Goal: Information Seeking & Learning: Learn about a topic

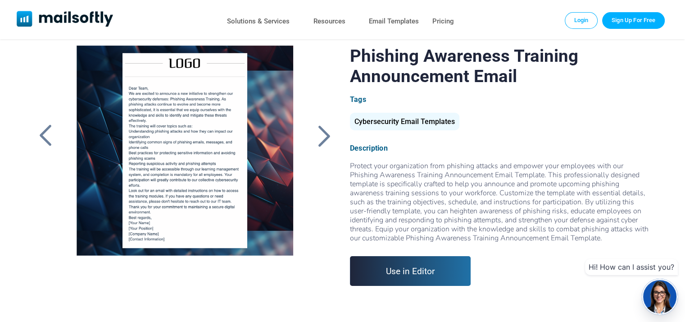
scroll to position [20, 0]
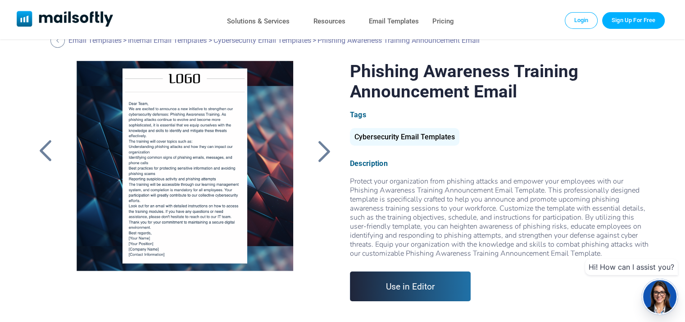
click at [154, 123] on div at bounding box center [184, 173] width 241 height 225
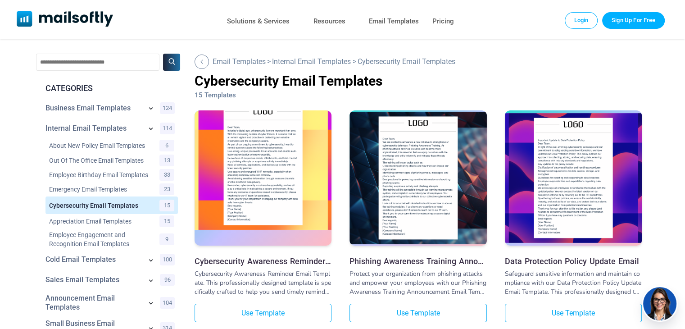
click at [265, 161] on img at bounding box center [263, 164] width 137 height 129
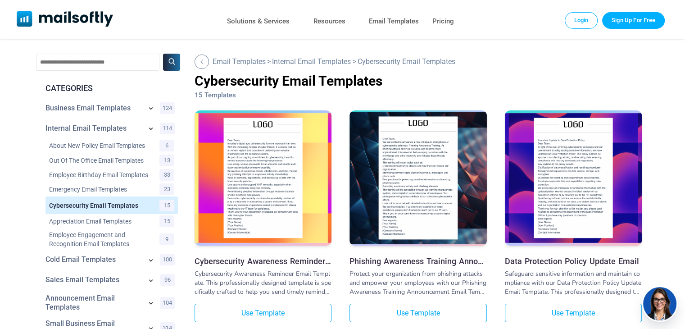
click at [411, 178] on img at bounding box center [418, 178] width 137 height 133
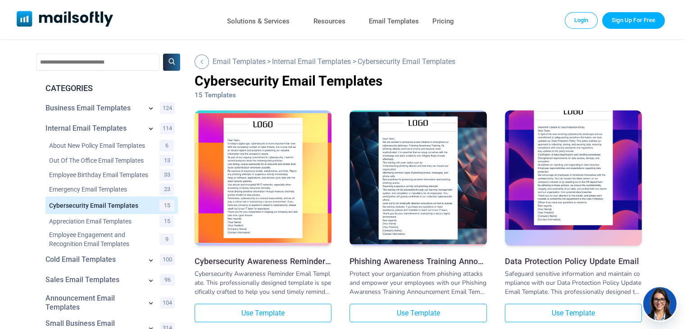
click at [587, 133] on img at bounding box center [573, 164] width 137 height 129
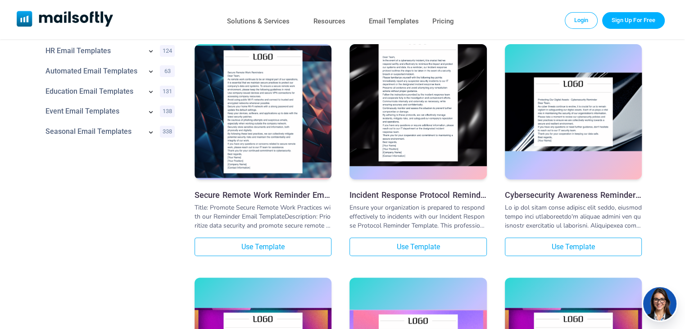
scroll to position [315, 0]
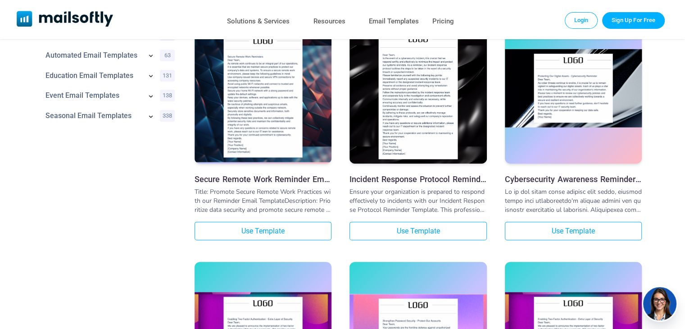
click at [547, 110] on img at bounding box center [573, 88] width 137 height 78
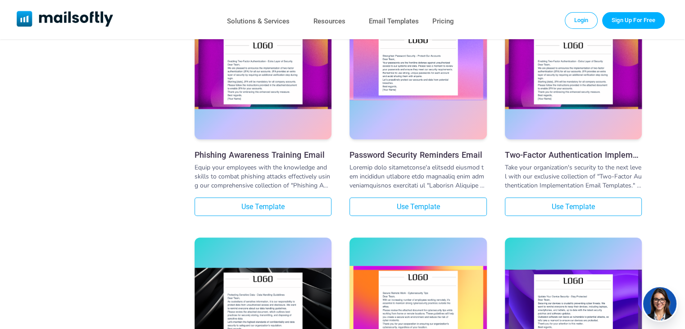
scroll to position [586, 0]
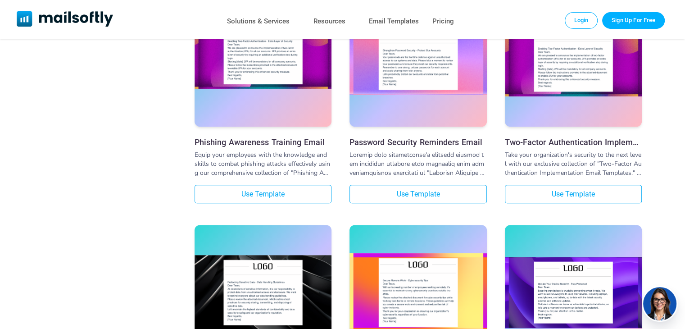
click at [274, 83] on img at bounding box center [263, 51] width 137 height 75
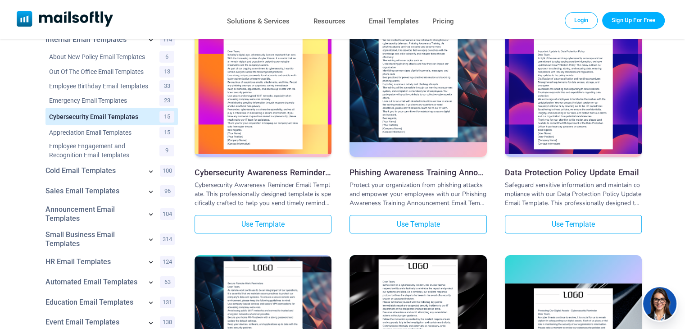
scroll to position [90, 0]
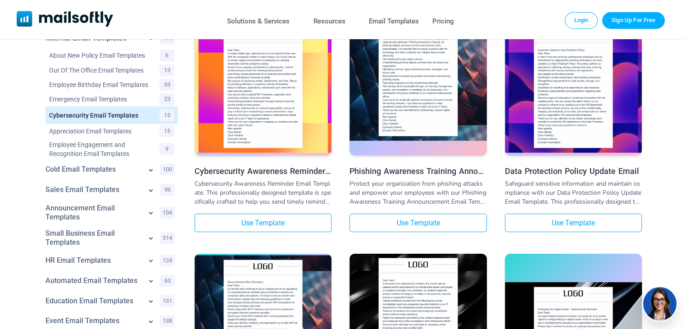
click at [414, 90] on img at bounding box center [418, 74] width 137 height 133
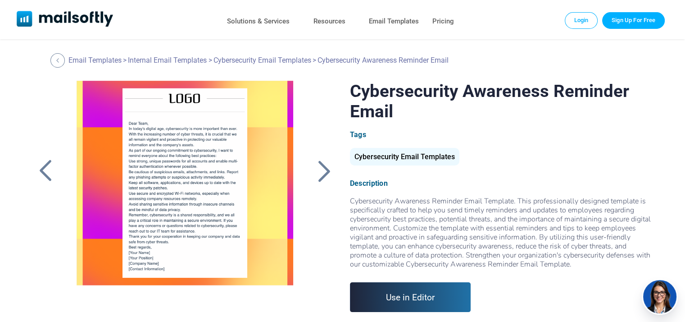
click at [193, 161] on div at bounding box center [184, 193] width 241 height 225
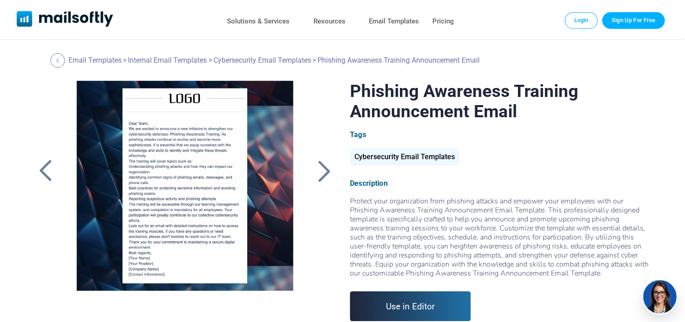
click at [191, 155] on div at bounding box center [184, 193] width 241 height 225
